Goal: Information Seeking & Learning: Learn about a topic

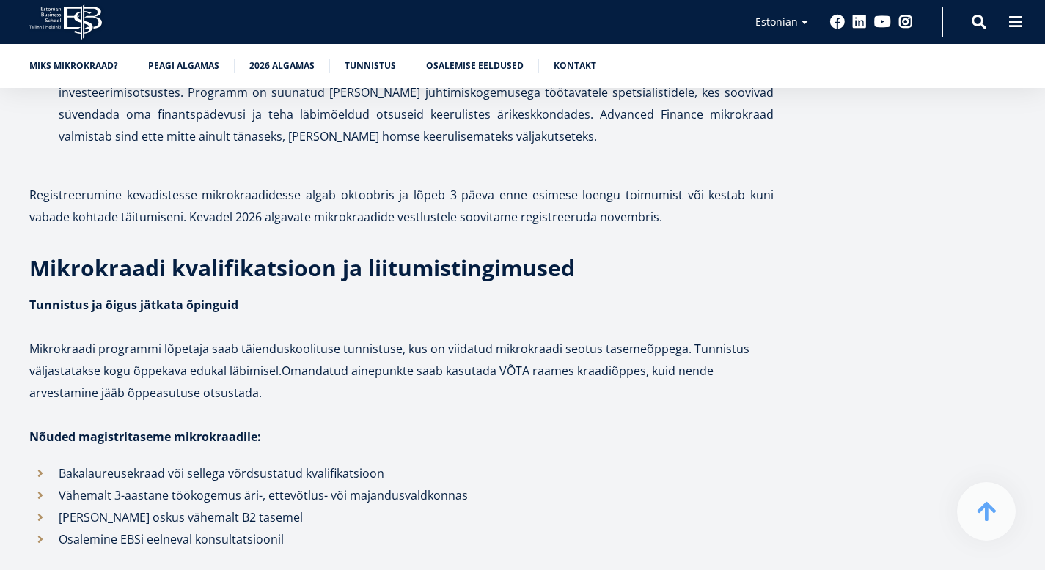
scroll to position [3721, 0]
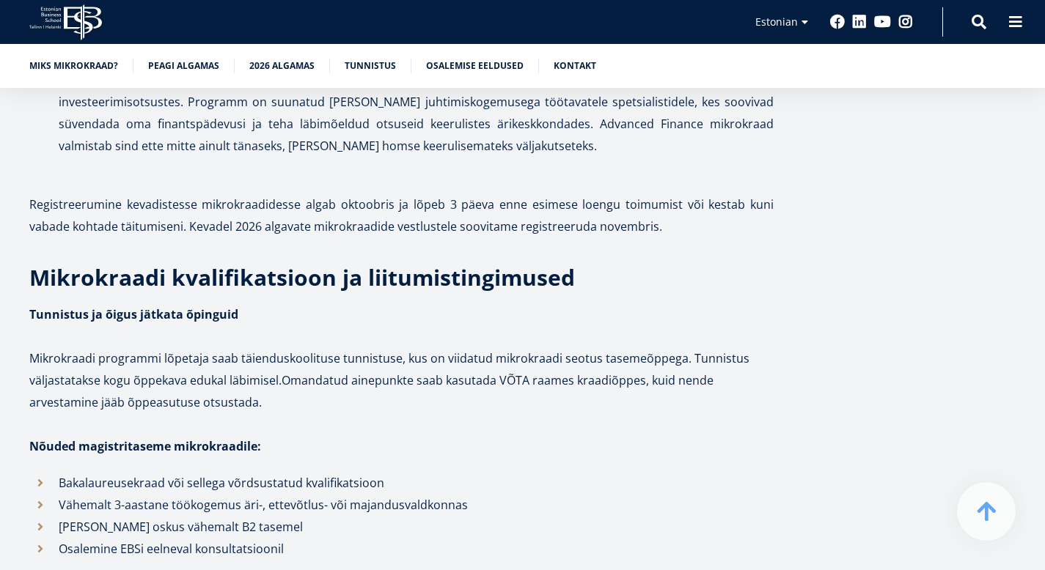
drag, startPoint x: 320, startPoint y: 264, endPoint x: 249, endPoint y: 310, distance: 84.8
click at [249, 157] on p "Strategic Finance Management: Tools, Analysis, and Decision-Making * ( magistri…" at bounding box center [416, 36] width 715 height 242
click at [685, 157] on p "Strategic Finance Management: Tools, Analysis, and Decision-Making * ( magistri…" at bounding box center [416, 36] width 715 height 242
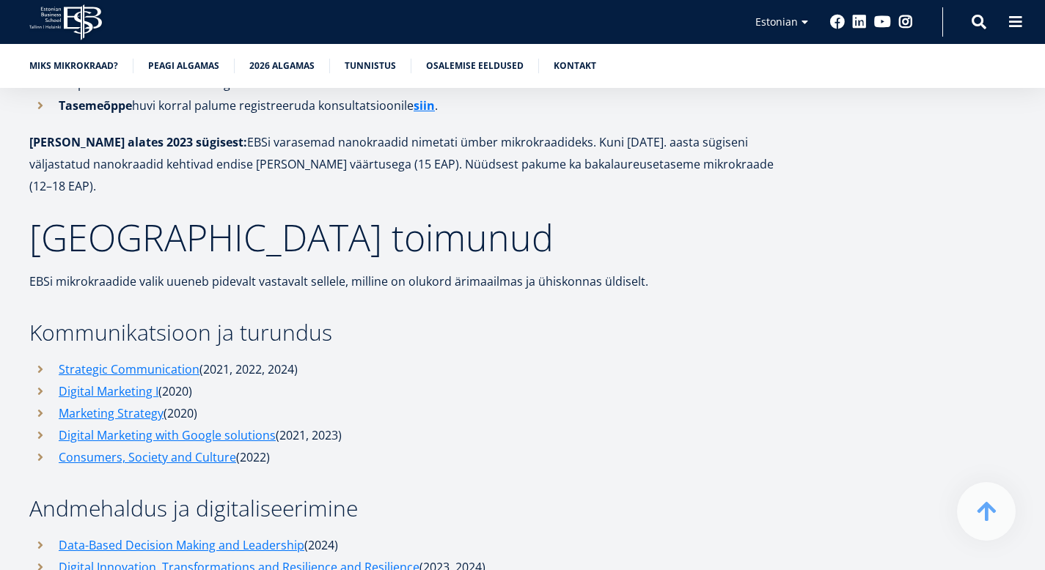
scroll to position [4449, 0]
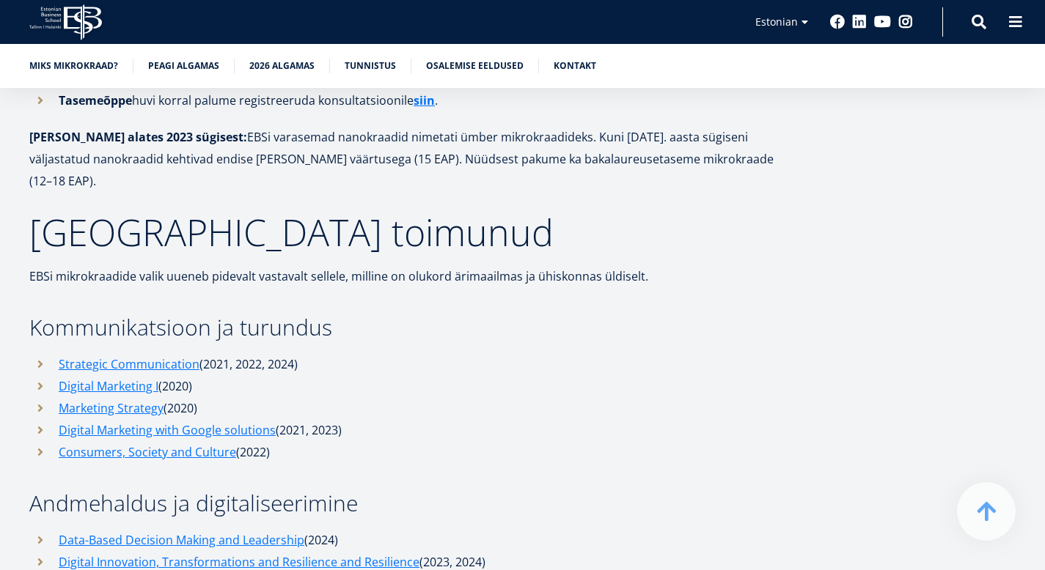
click at [102, 20] on icon "EBS Logo Created with Sketch." at bounding box center [65, 22] width 73 height 36
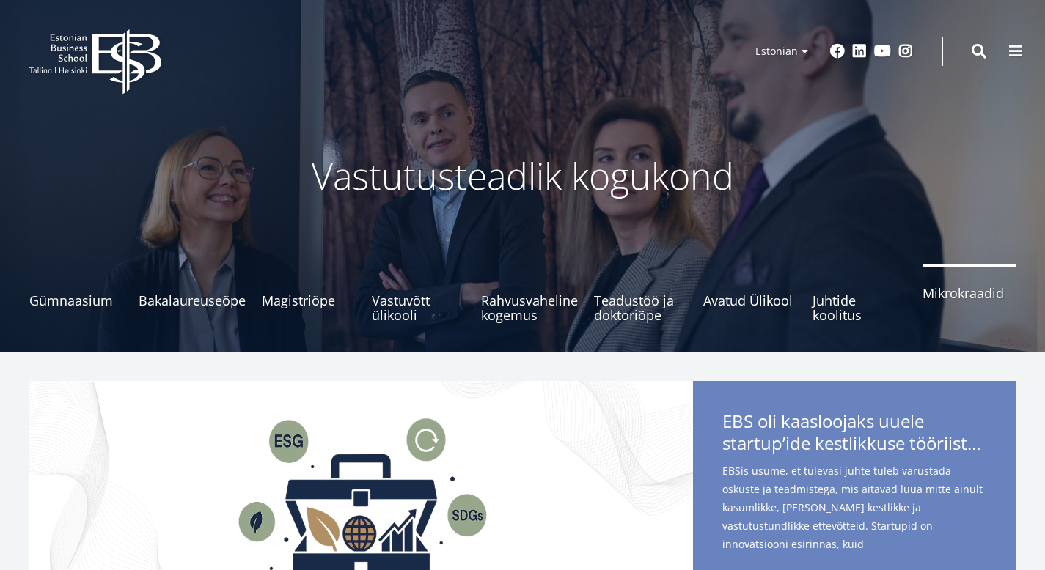
click at [933, 307] on link "Mikrokraadid" at bounding box center [968, 293] width 93 height 59
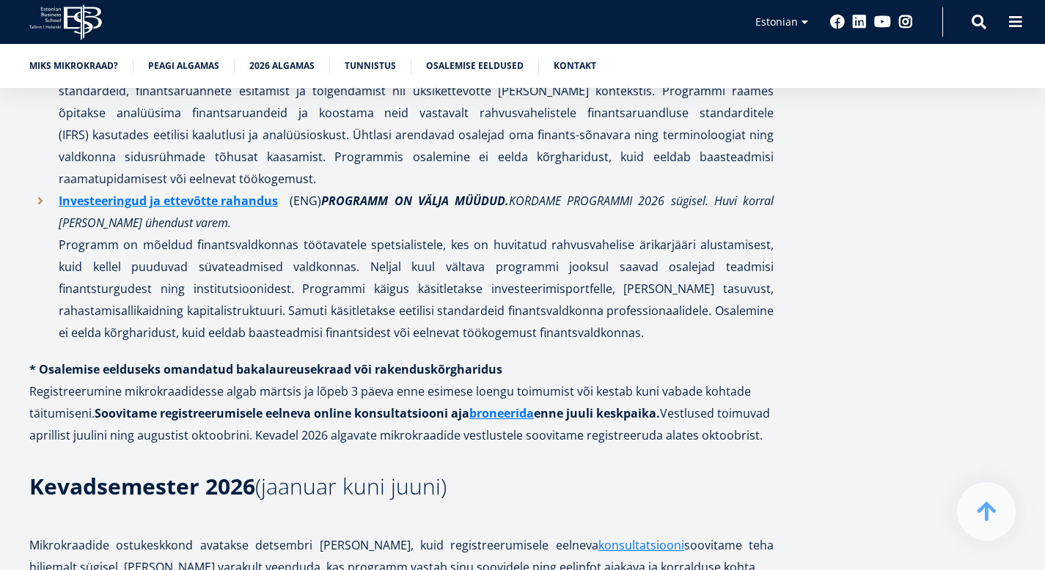
scroll to position [2132, 0]
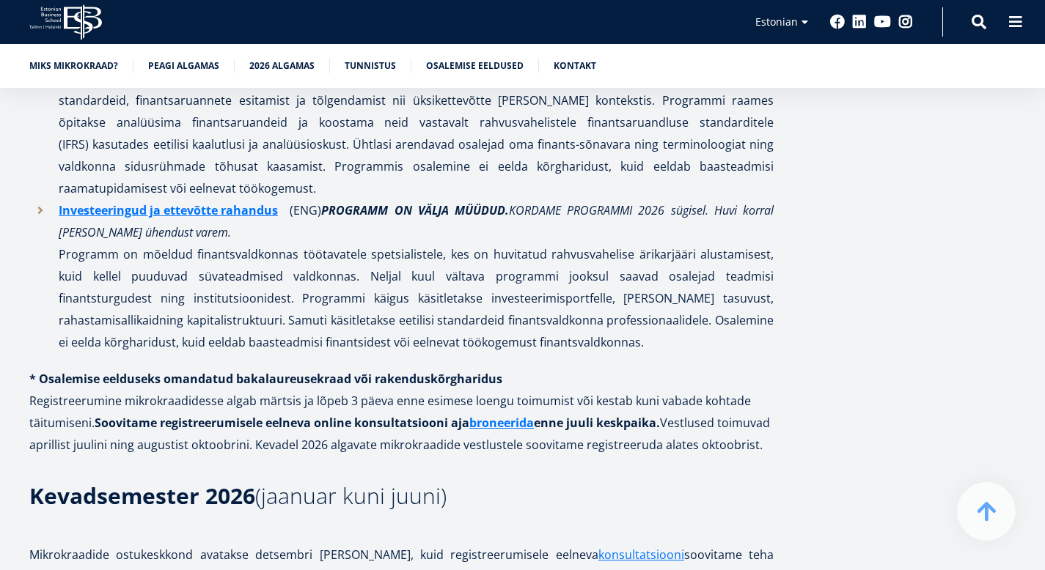
drag, startPoint x: 1043, startPoint y: 195, endPoint x: 1055, endPoint y: 202, distance: 14.1
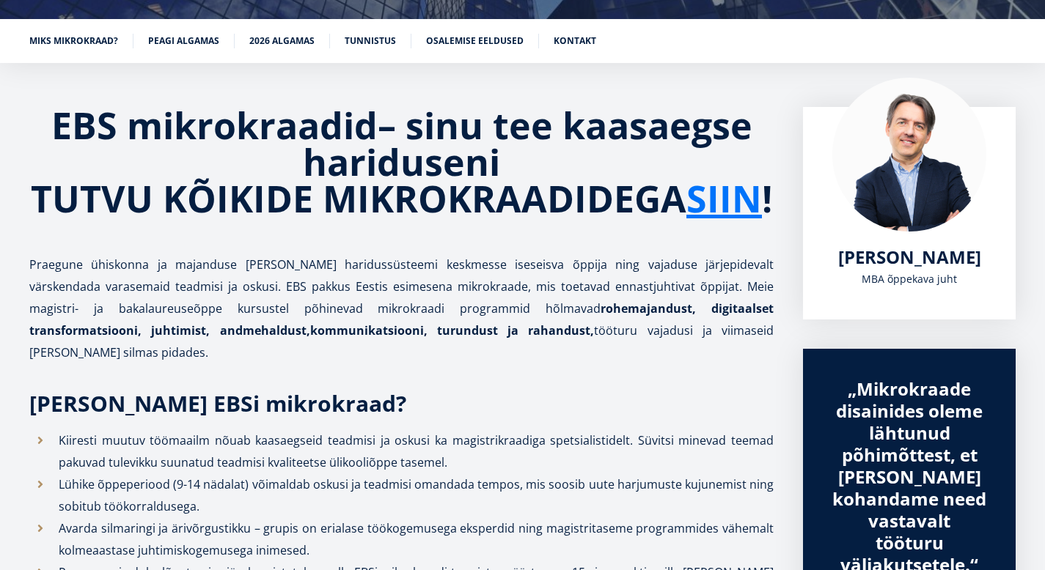
scroll to position [240, 0]
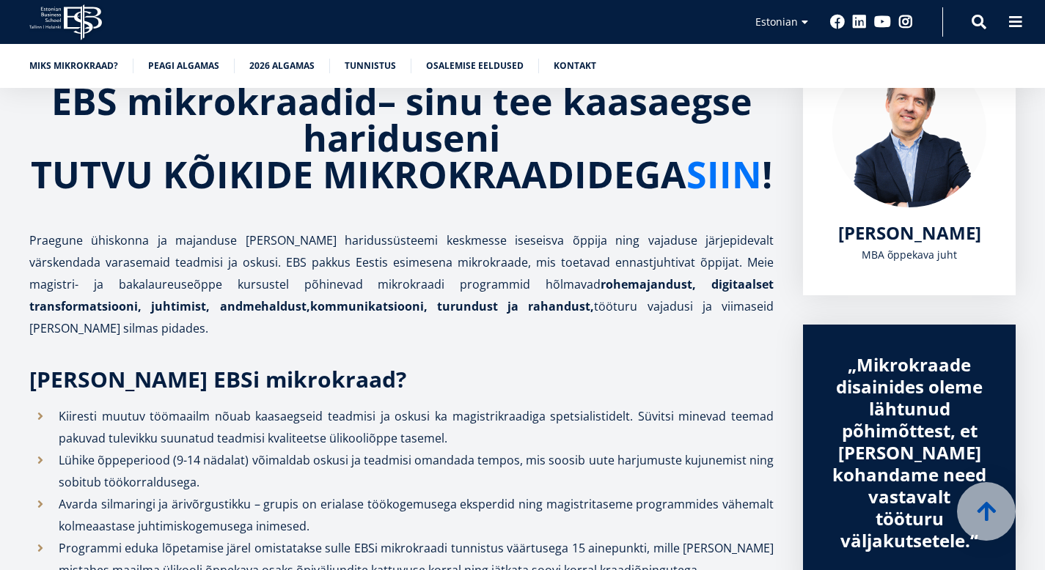
click at [686, 193] on link "SIIN" at bounding box center [724, 174] width 76 height 37
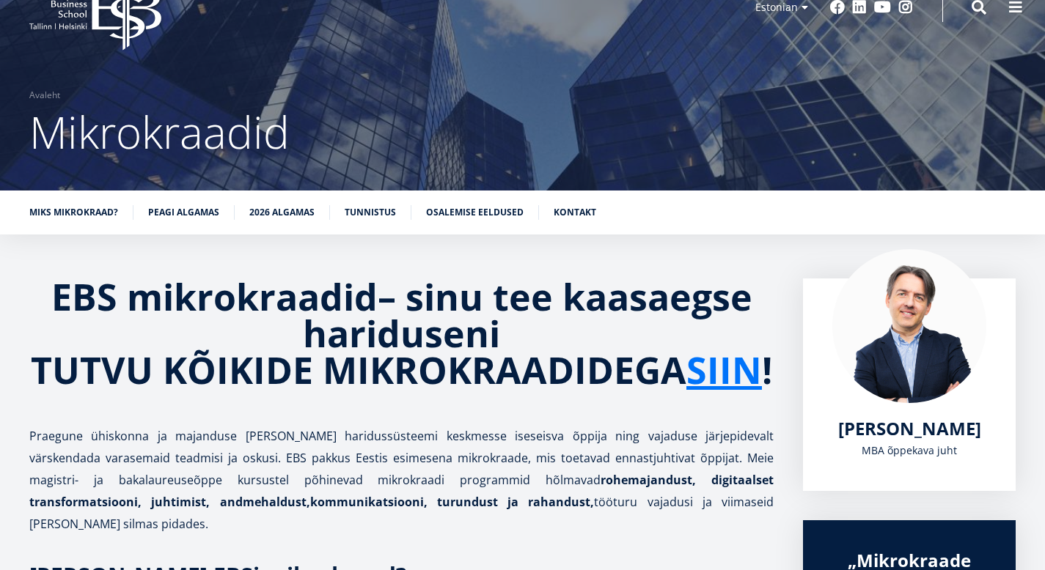
scroll to position [0, 0]
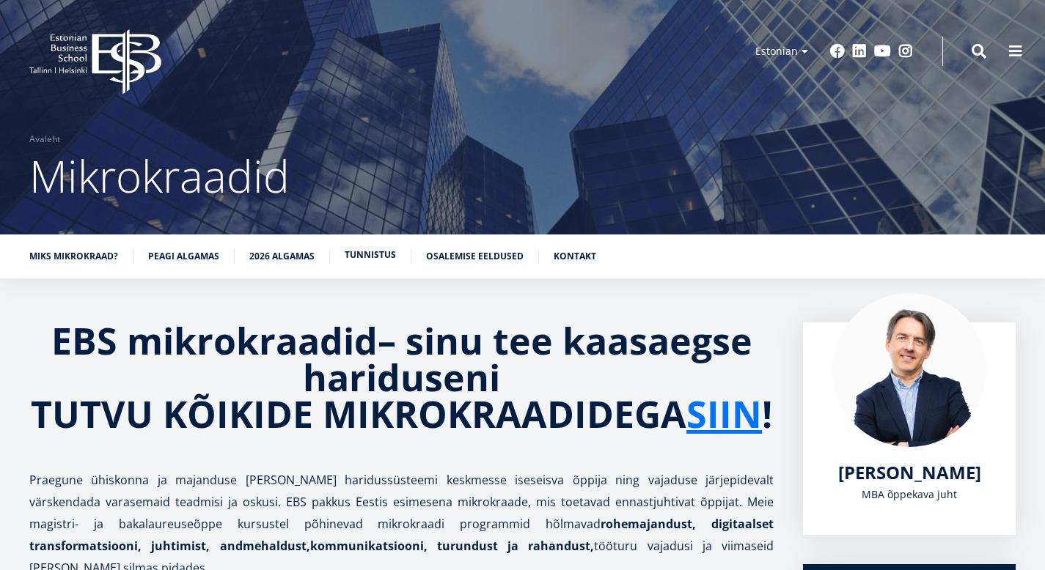
click at [389, 251] on link "Tunnistus" at bounding box center [370, 255] width 51 height 15
click at [1008, 56] on span at bounding box center [1015, 50] width 15 height 15
